Goal: Navigation & Orientation: Find specific page/section

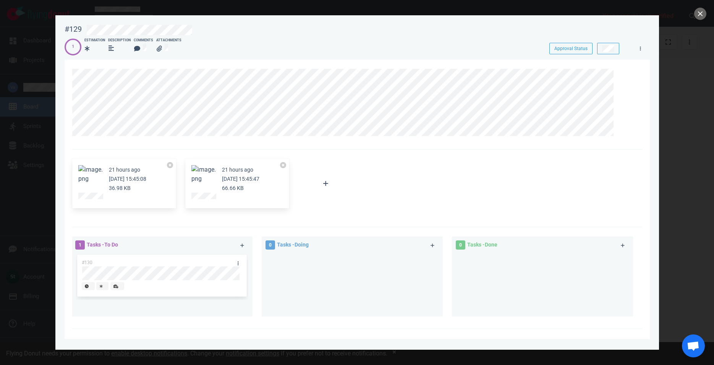
click at [32, 78] on div at bounding box center [357, 182] width 714 height 365
drag, startPoint x: 694, startPoint y: 12, endPoint x: 701, endPoint y: 14, distance: 7.1
click at [701, 14] on div at bounding box center [357, 182] width 714 height 365
click at [701, 14] on button "close" at bounding box center [700, 14] width 12 height 12
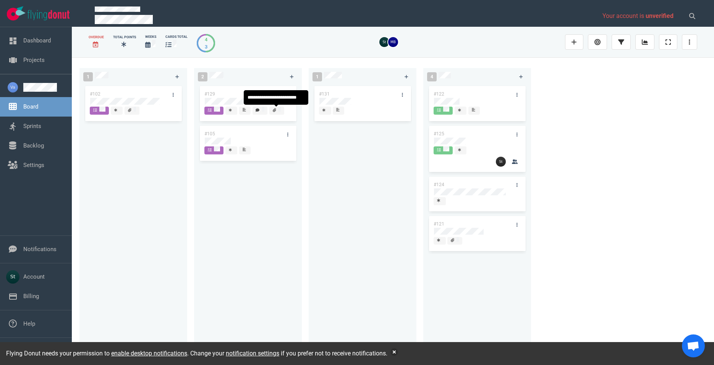
click at [258, 109] on icon at bounding box center [258, 110] width 4 height 3
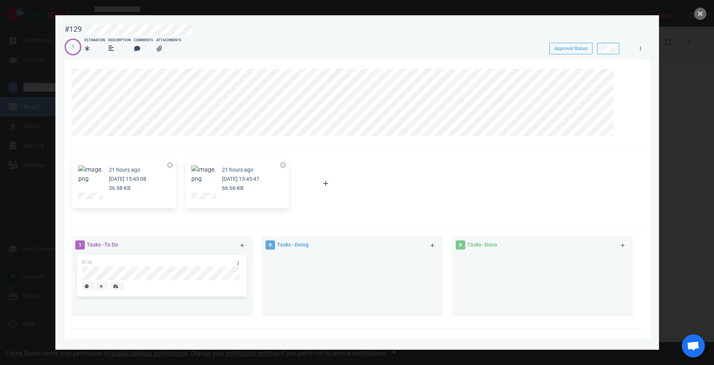
scroll to position [168, 0]
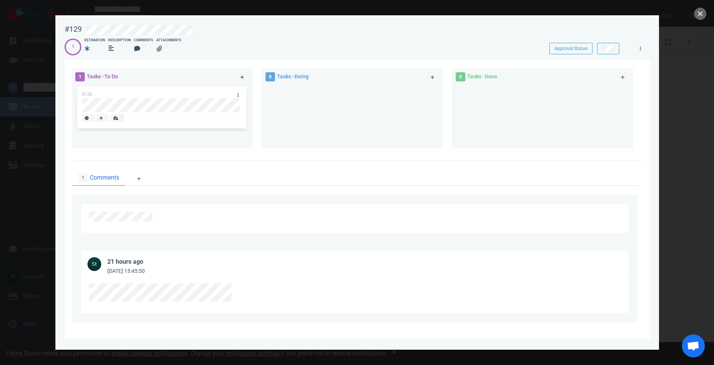
click at [60, 189] on section "#129 Approval Status 1 Estimation Description Comments Attachments Approval Sta…" at bounding box center [357, 179] width 604 height 328
click at [24, 188] on div at bounding box center [357, 182] width 714 height 365
drag, startPoint x: 696, startPoint y: 13, endPoint x: 643, endPoint y: 57, distance: 69.7
click at [696, 14] on button "close" at bounding box center [700, 14] width 12 height 12
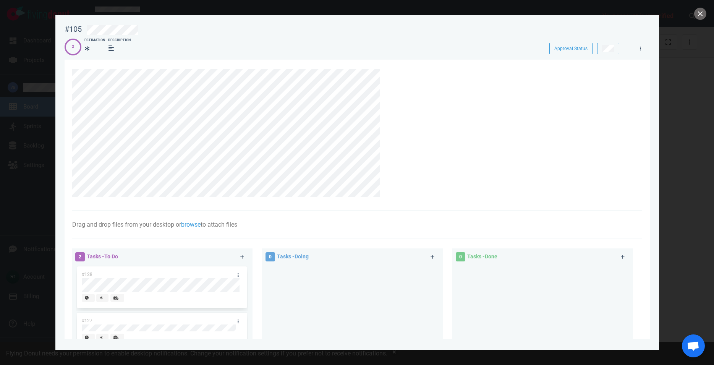
scroll to position [126, 0]
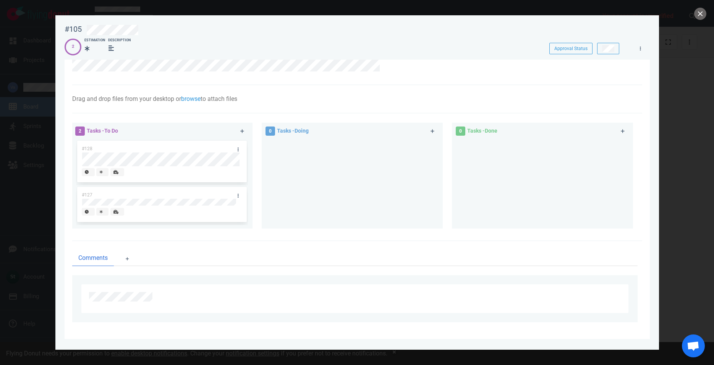
click at [47, 312] on div at bounding box center [357, 182] width 714 height 365
click at [24, 10] on div at bounding box center [357, 182] width 714 height 365
click at [698, 13] on button "close" at bounding box center [700, 14] width 12 height 12
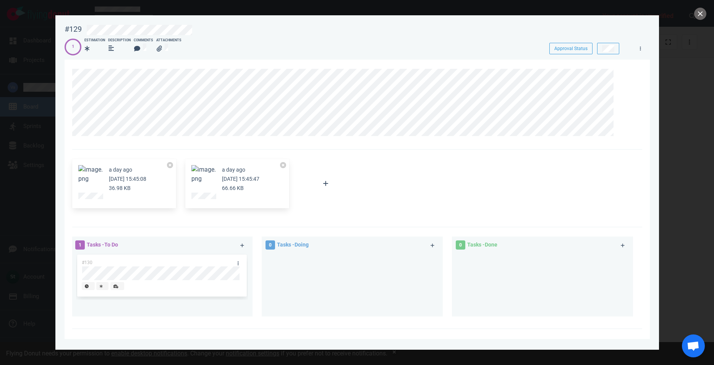
scroll to position [168, 0]
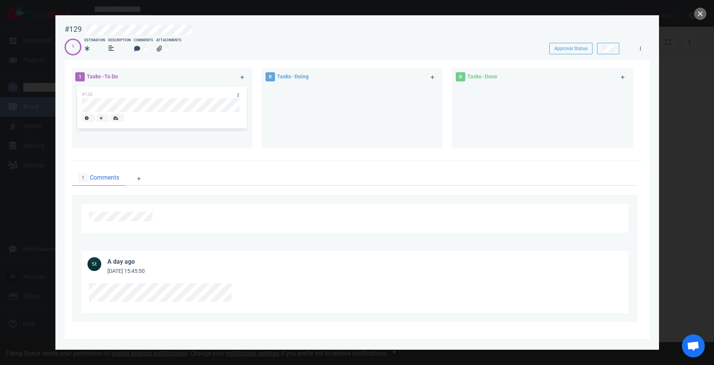
click at [50, 204] on div at bounding box center [357, 182] width 714 height 365
click at [695, 16] on div at bounding box center [357, 182] width 714 height 365
click at [695, 16] on button "close" at bounding box center [700, 14] width 12 height 12
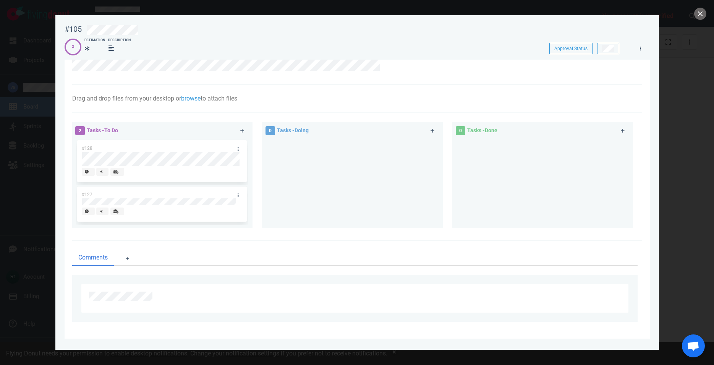
scroll to position [126, 0]
